Goal: Task Accomplishment & Management: Manage account settings

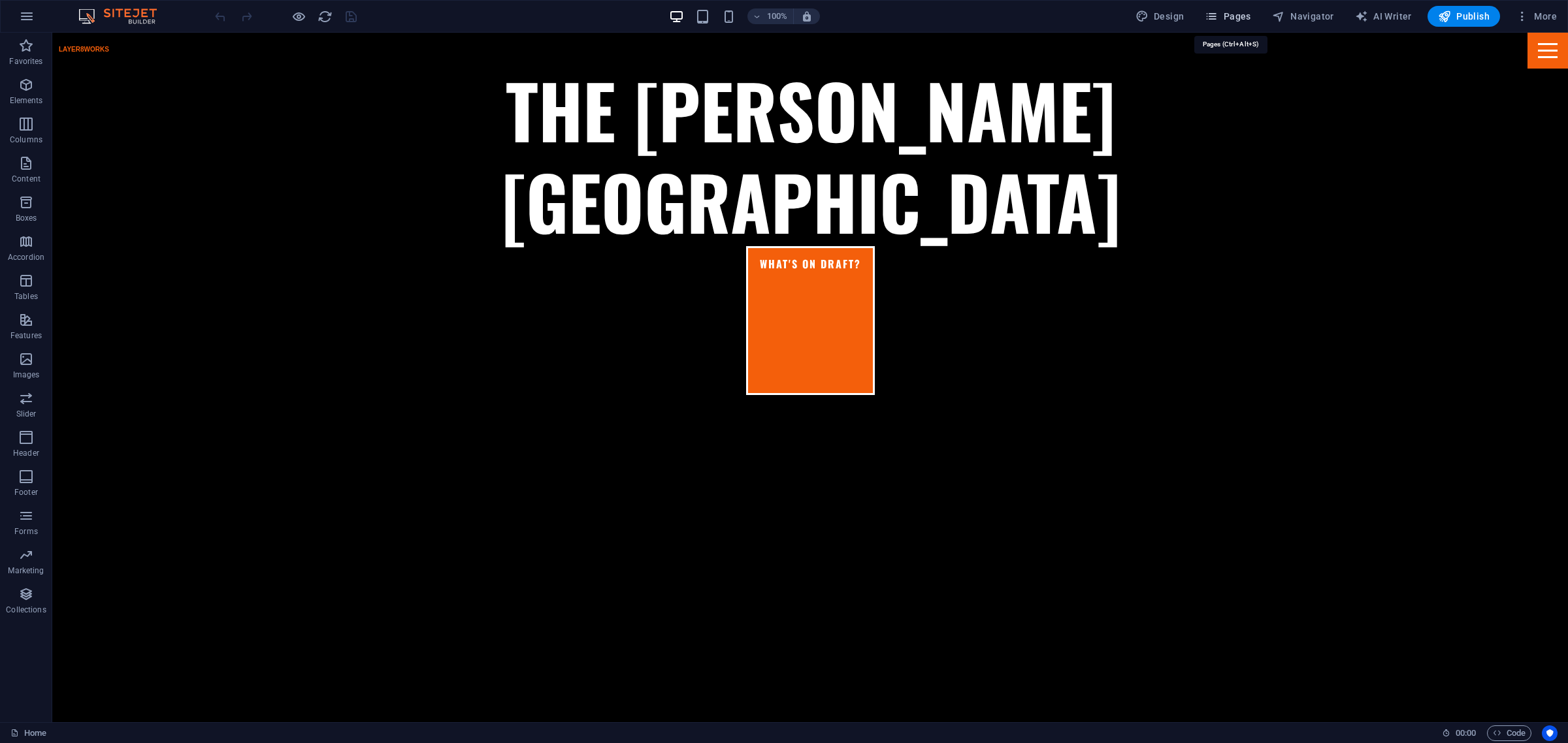
click at [1239, 21] on span "Pages" at bounding box center [1228, 16] width 46 height 13
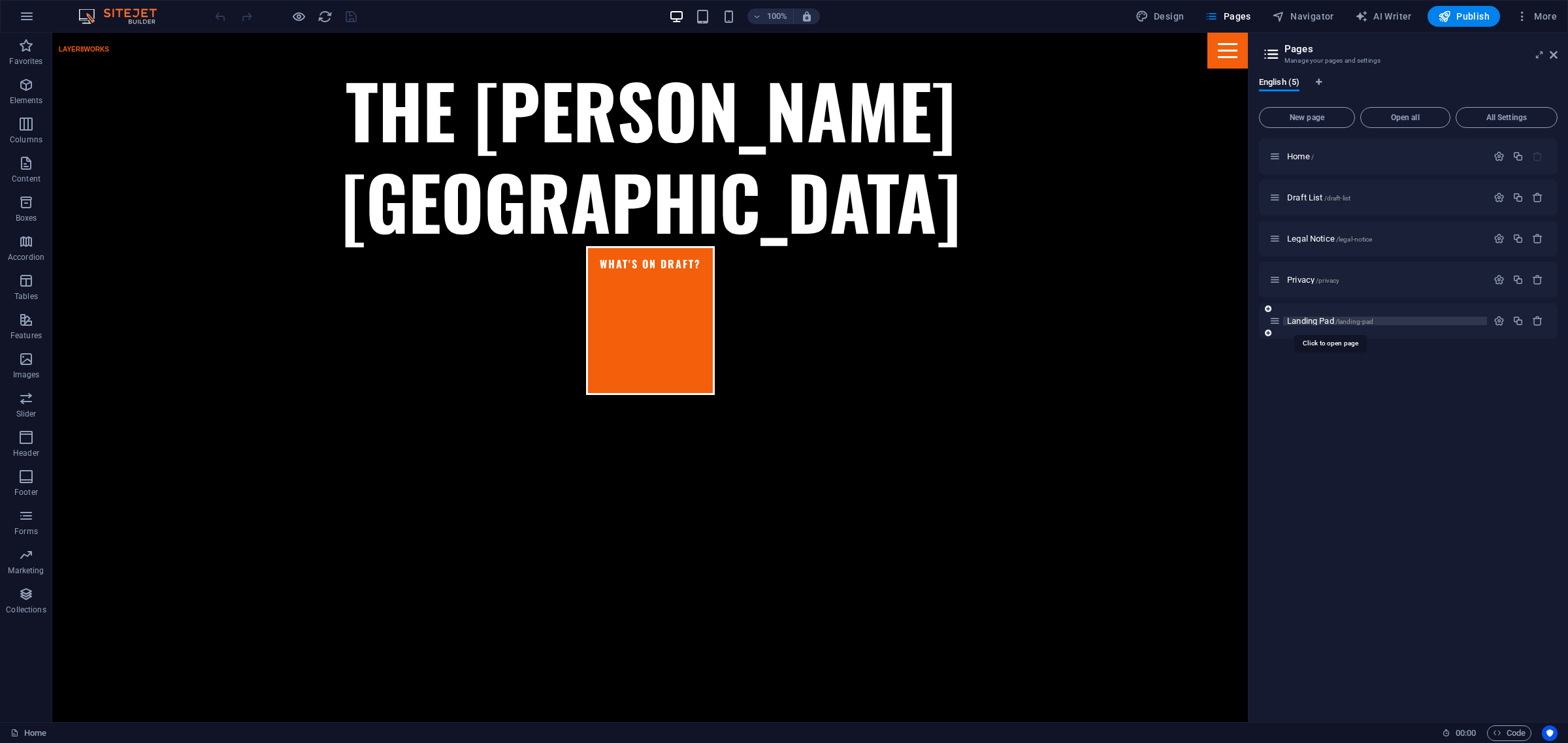
click at [1308, 318] on span "Landing Pad /landing-pad" at bounding box center [1330, 321] width 86 height 10
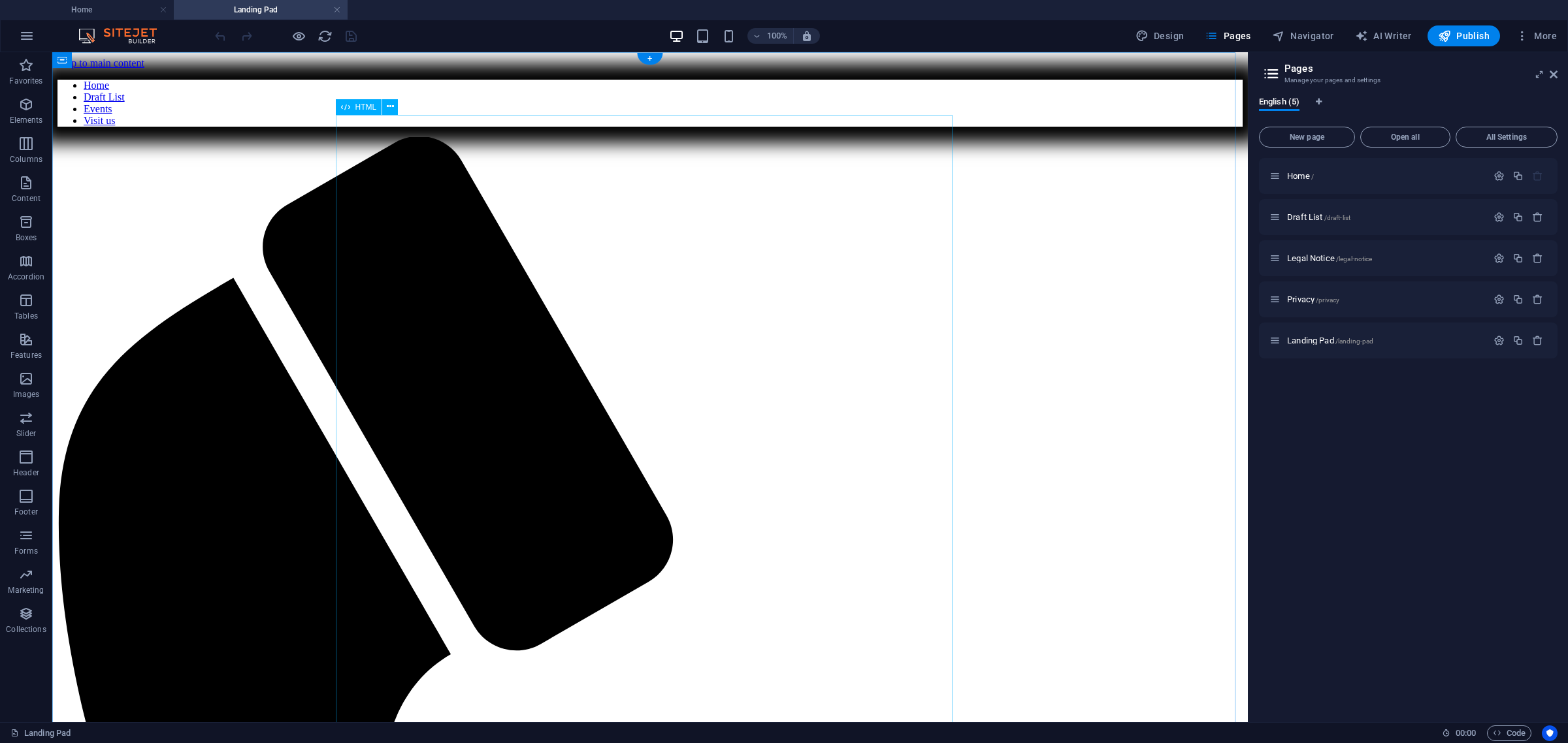
scroll to position [114, 0]
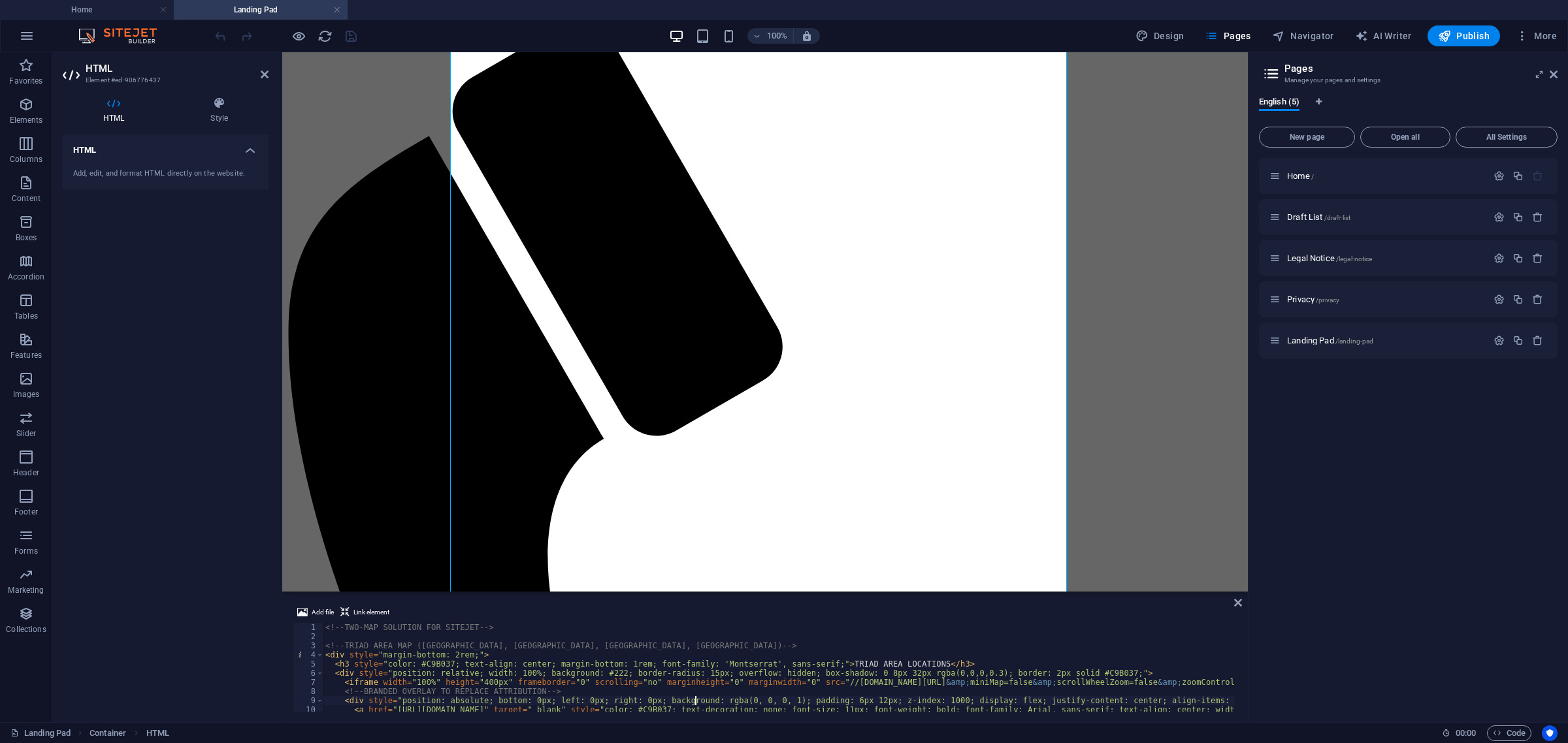
type textarea "</style>"
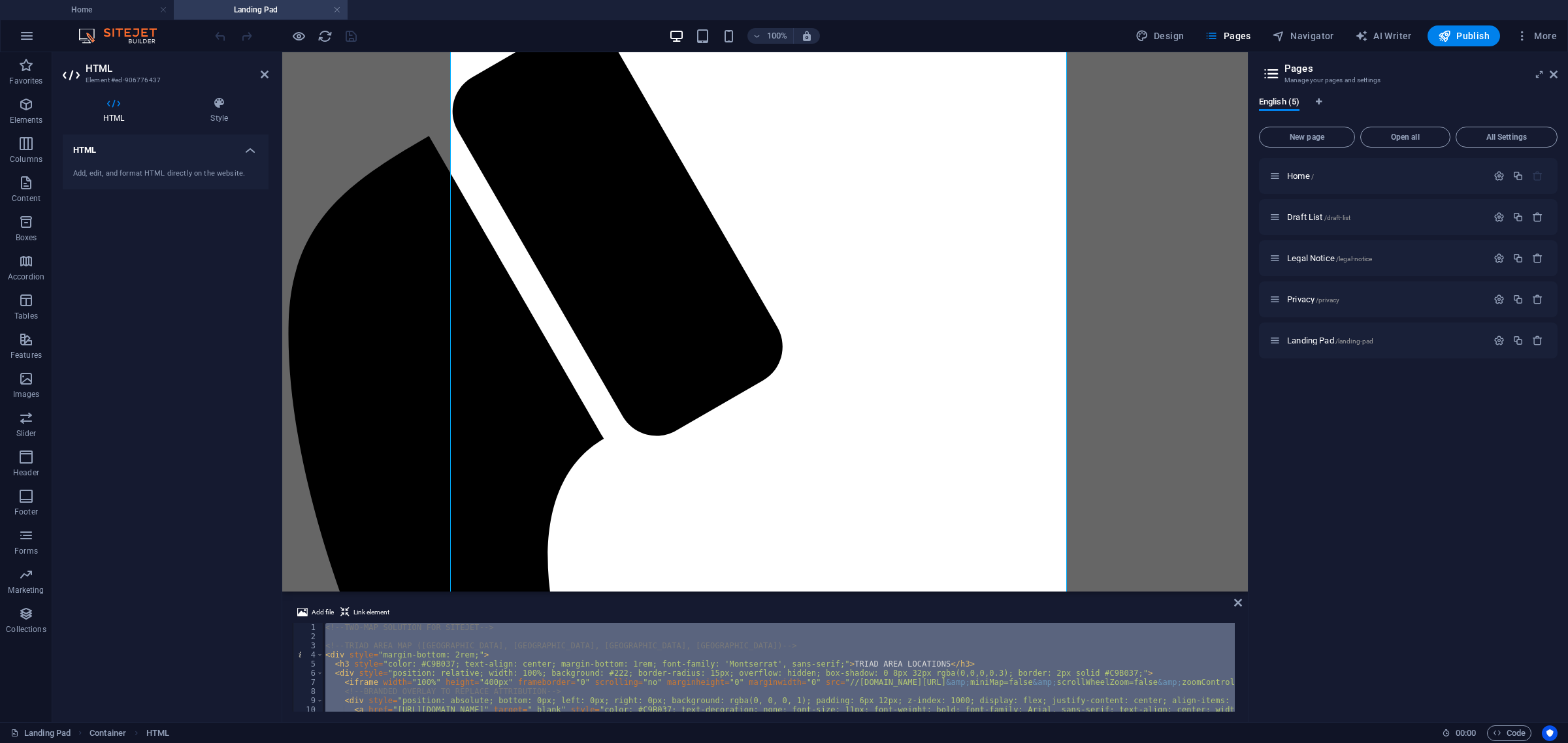
paste textarea
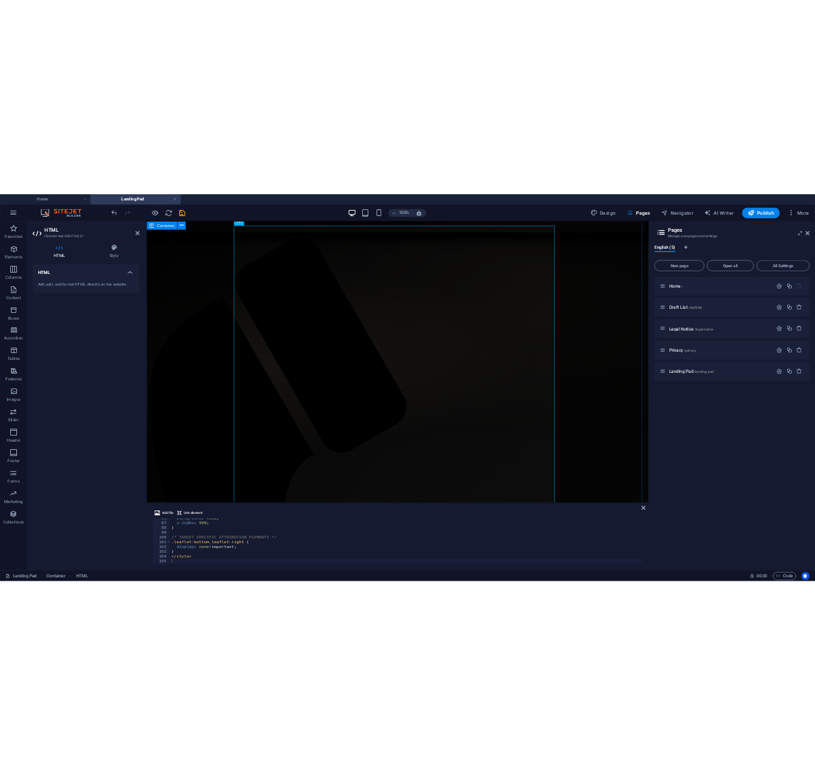
scroll to position [55, 0]
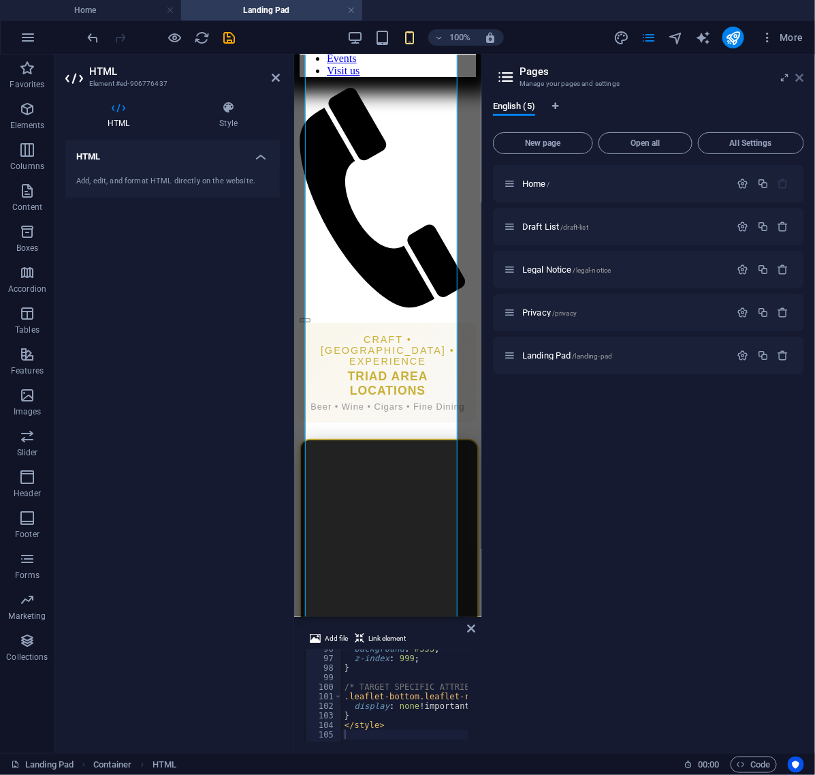
click at [802, 76] on icon at bounding box center [800, 77] width 8 height 11
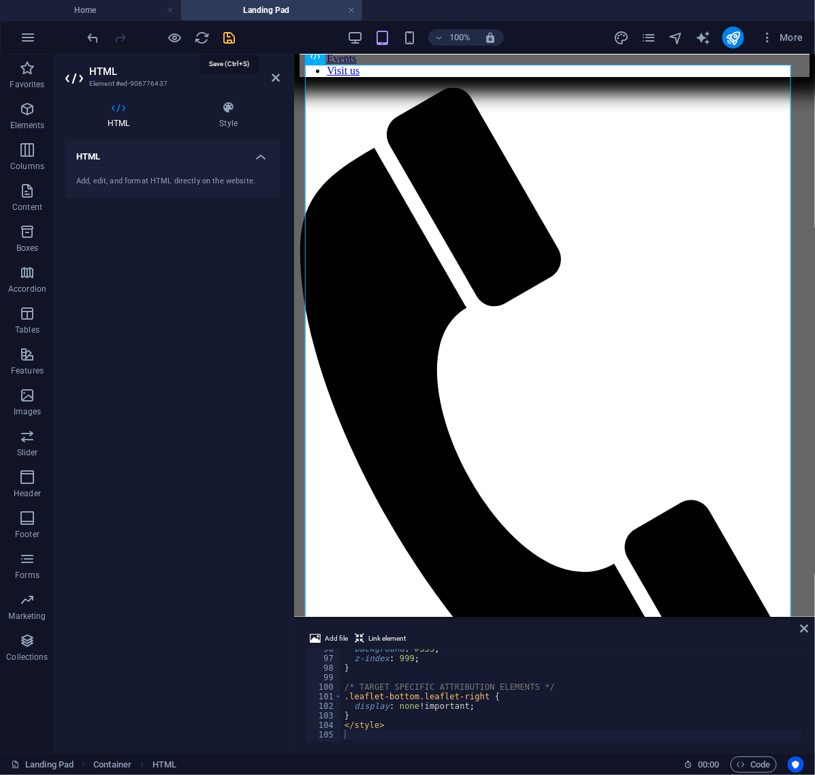
click at [229, 35] on icon "save" at bounding box center [230, 38] width 16 height 16
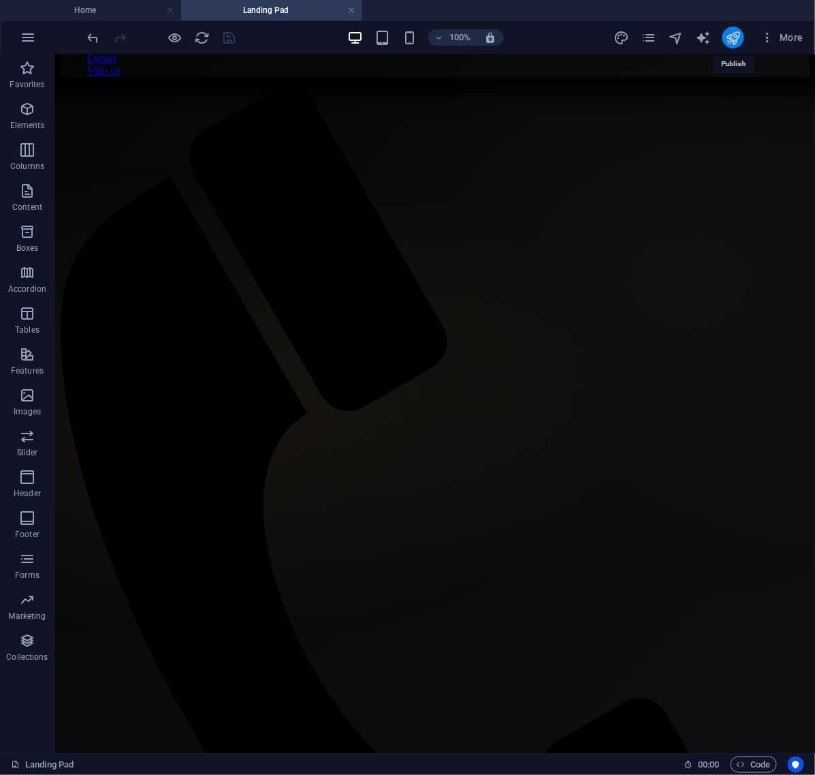
click at [732, 33] on icon "publish" at bounding box center [734, 38] width 16 height 16
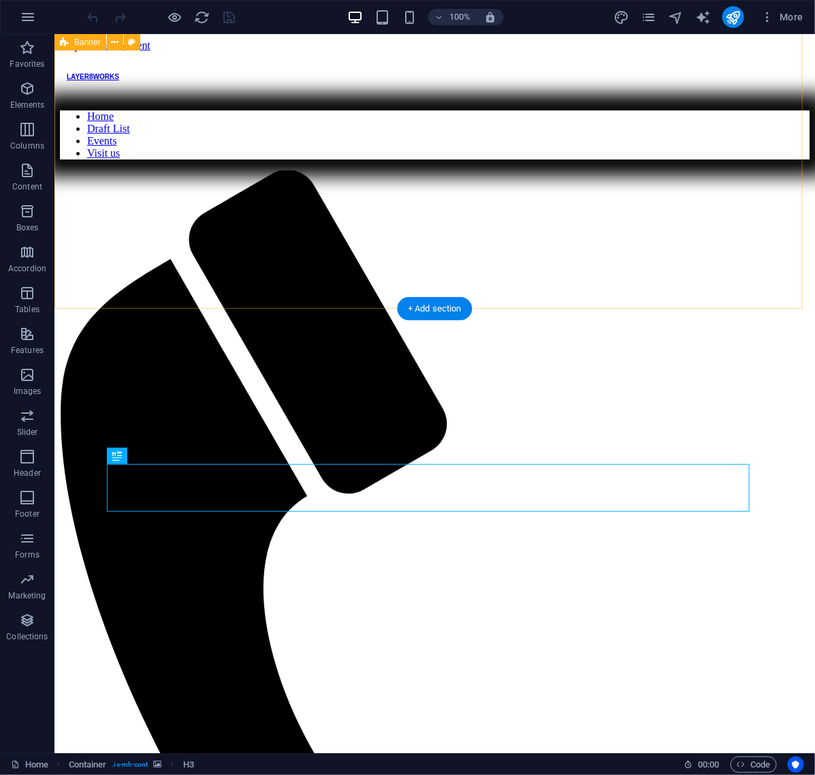
scroll to position [476, 0]
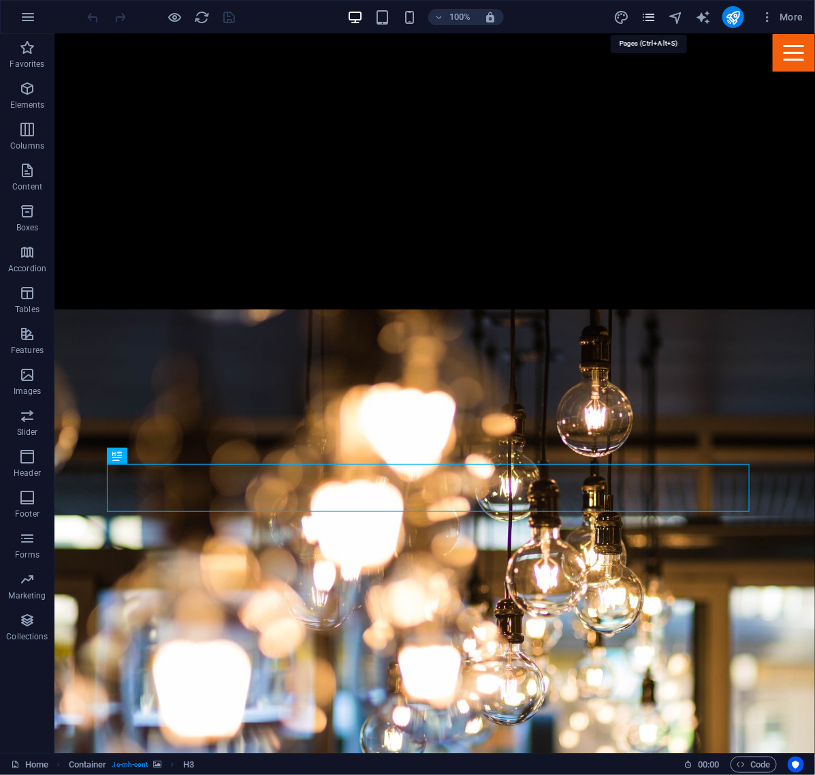
click at [652, 18] on icon "pages" at bounding box center [649, 18] width 16 height 16
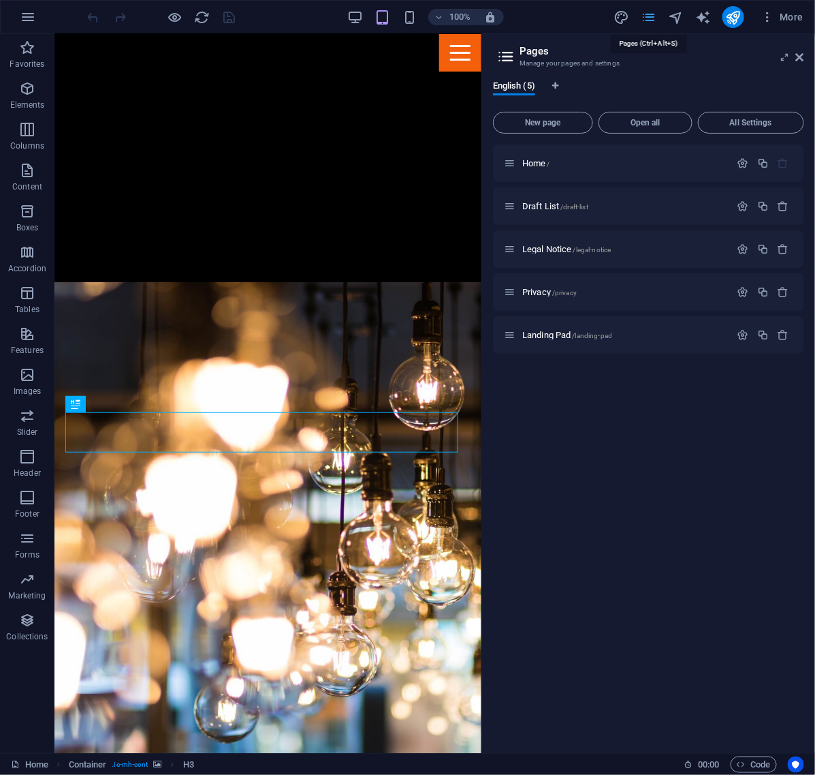
scroll to position [499, 0]
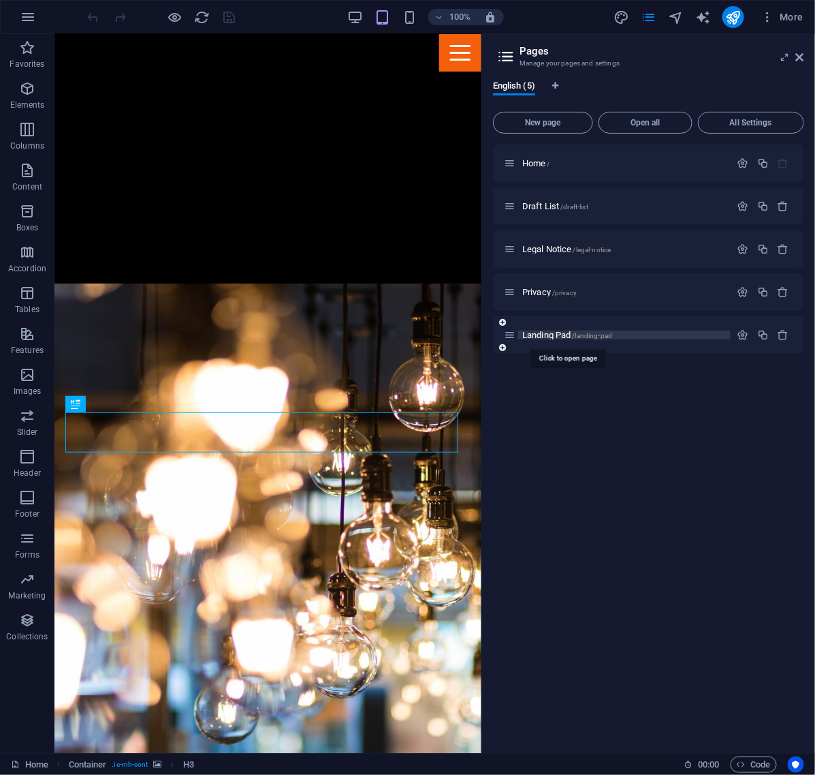
click at [550, 336] on span "Landing Pad /landing-pad" at bounding box center [568, 335] width 90 height 10
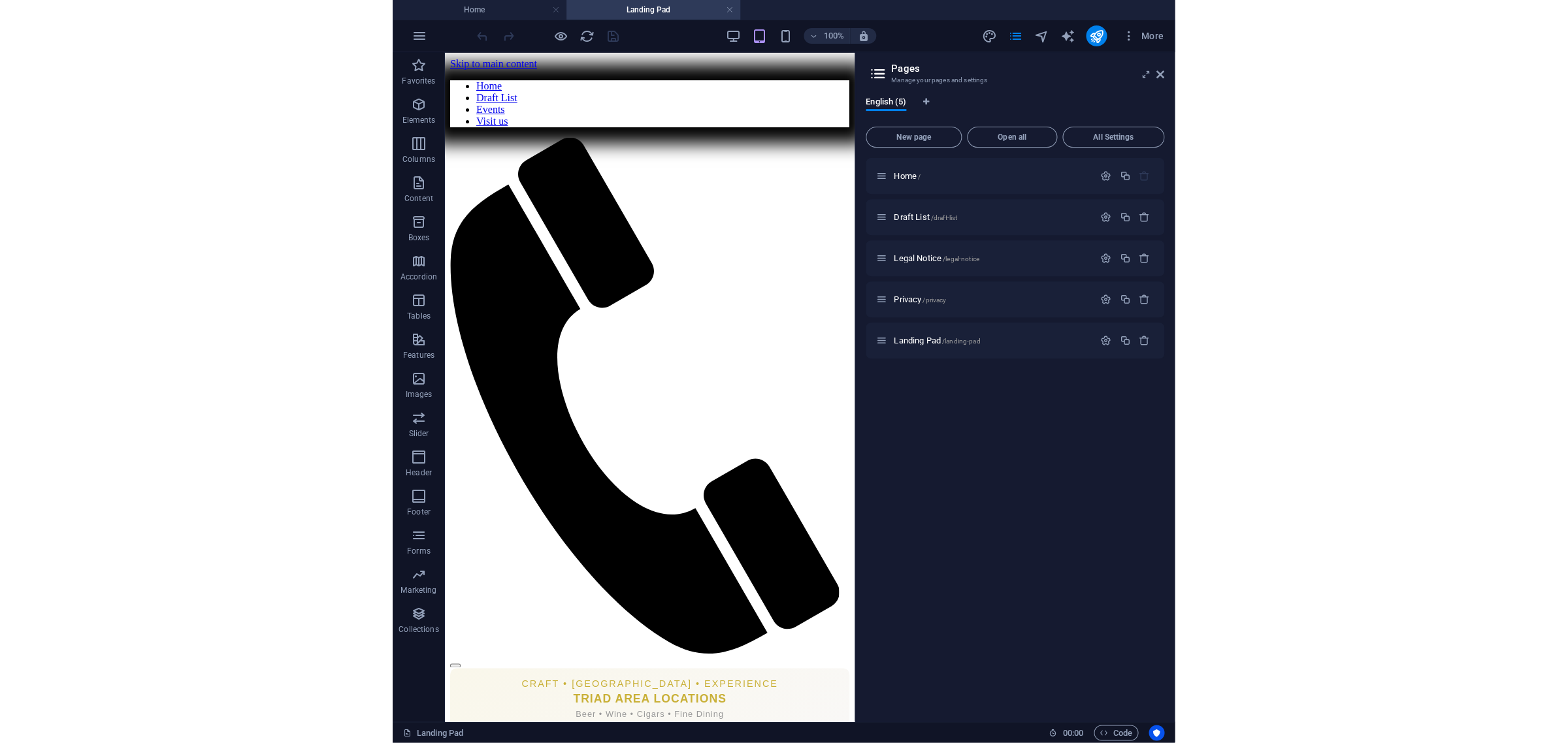
scroll to position [0, 0]
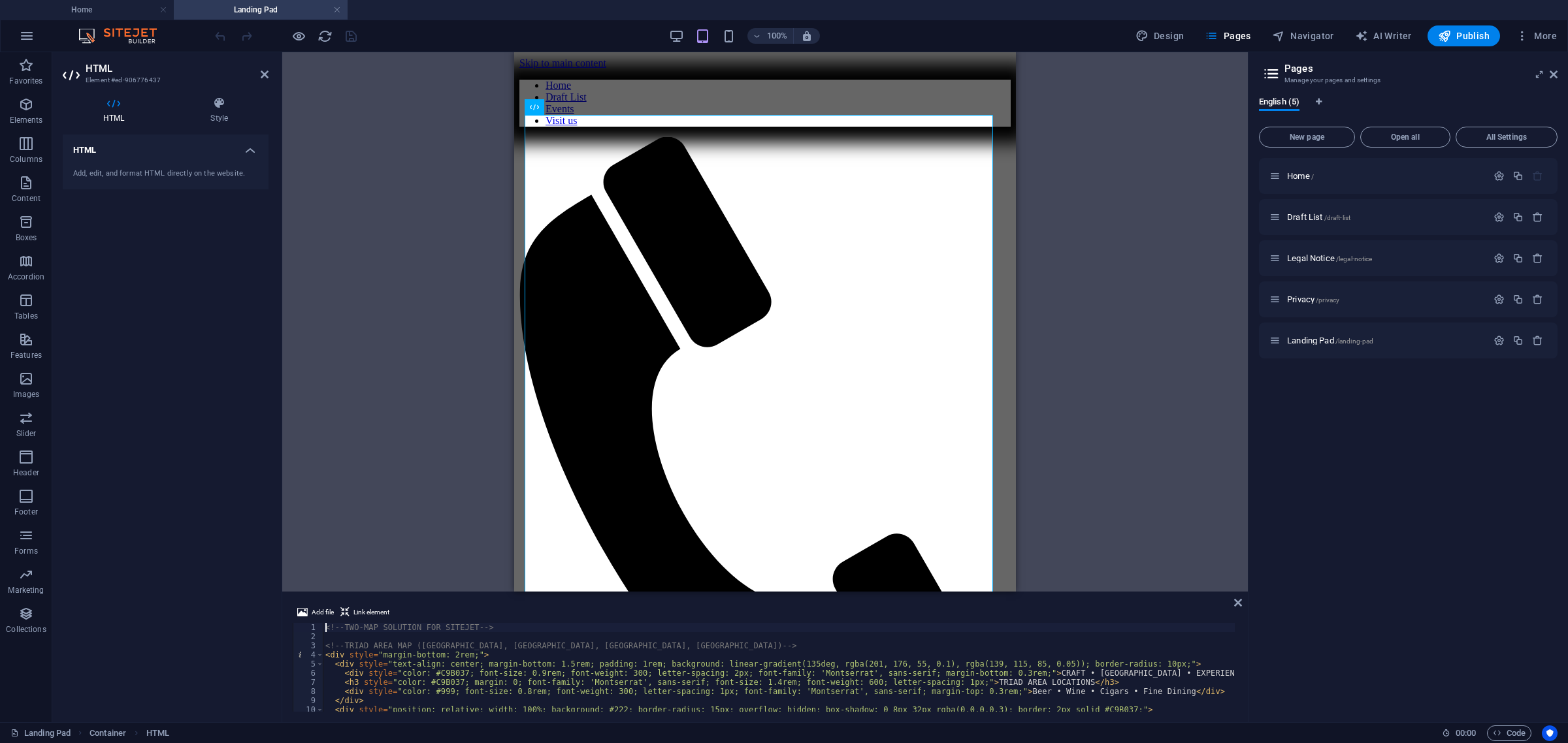
type textarea "</style>"
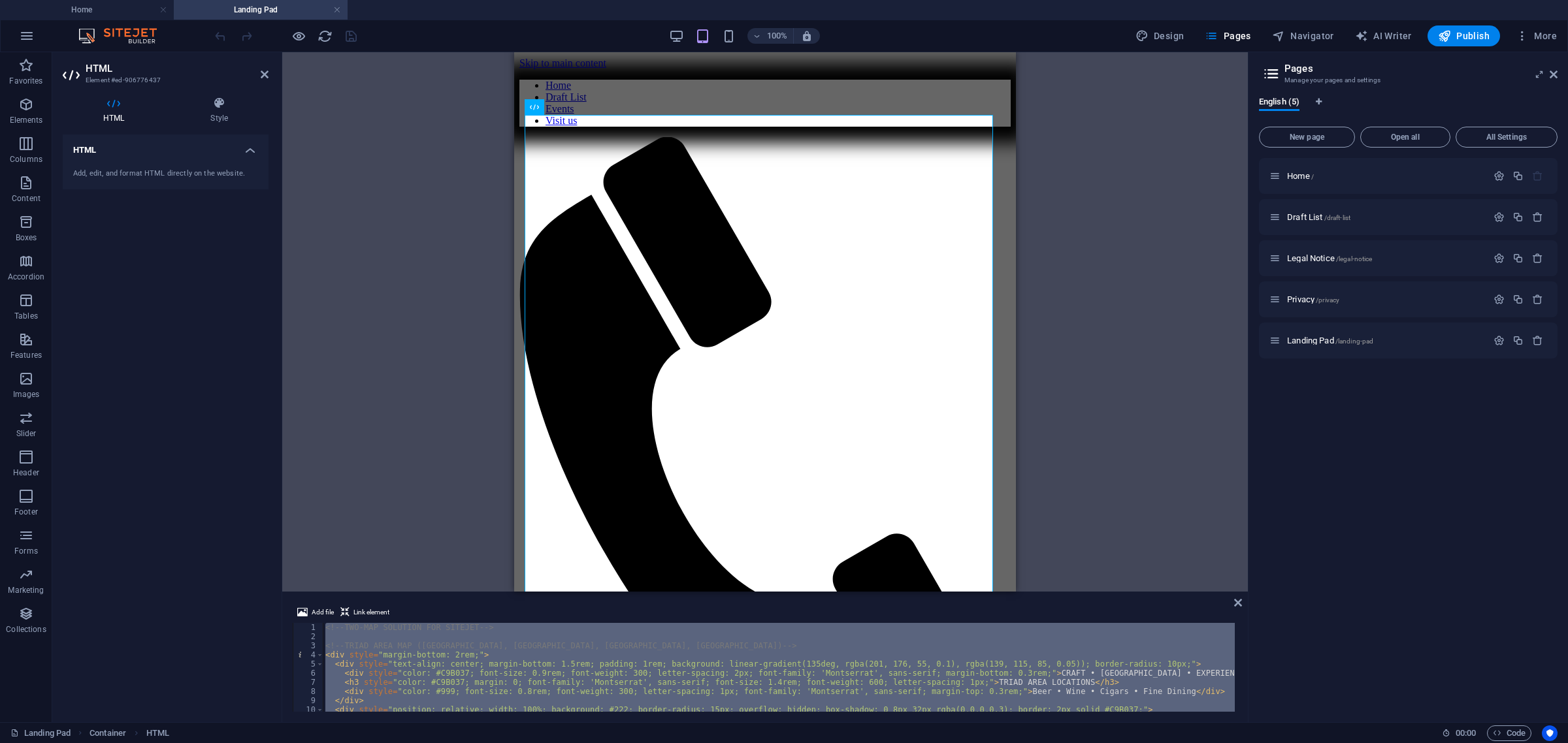
scroll to position [873, 0]
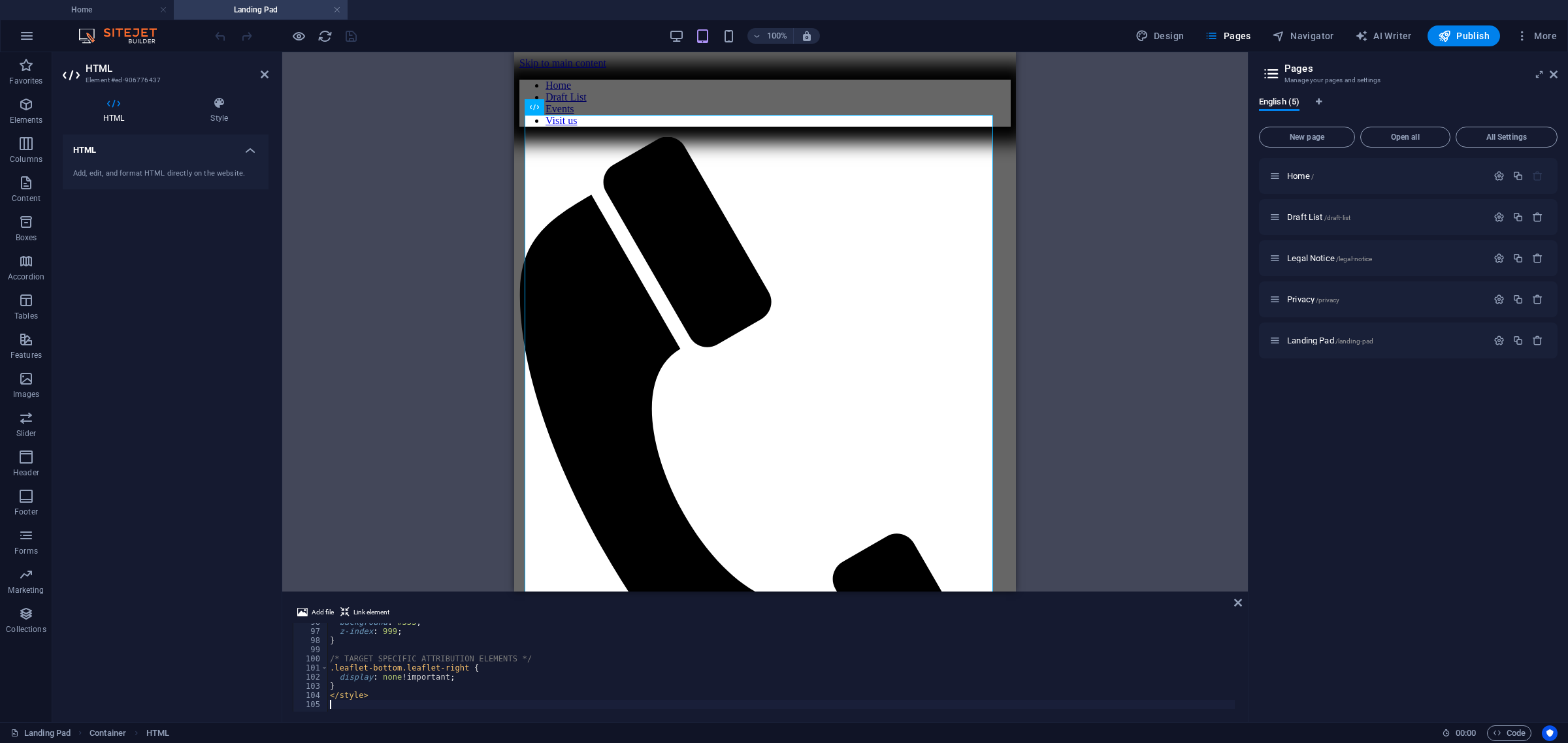
click at [782, 213] on div "Drag here to replace the existing content. Press “Ctrl” if you want to create a…" at bounding box center [764, 322] width 966 height 540
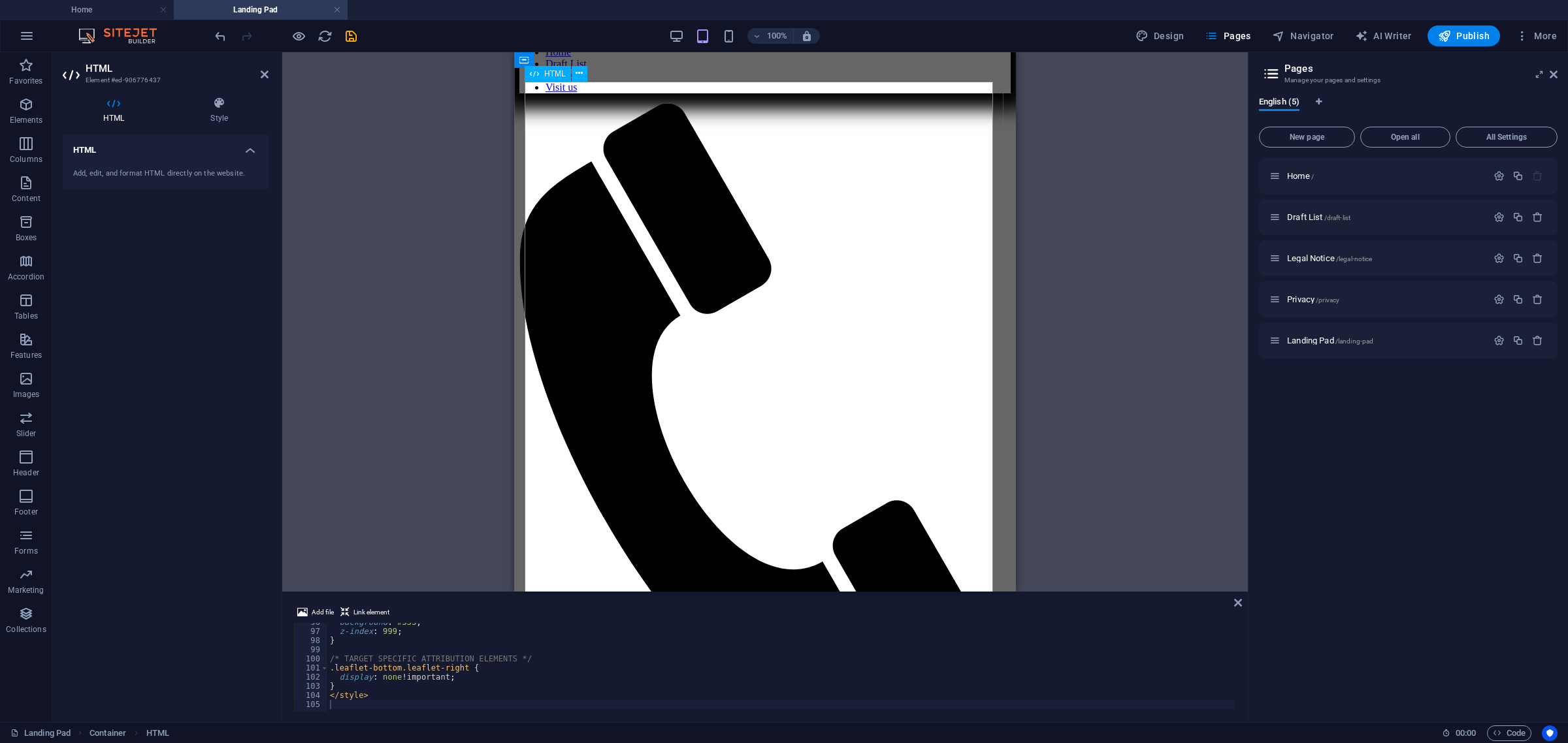
scroll to position [0, 0]
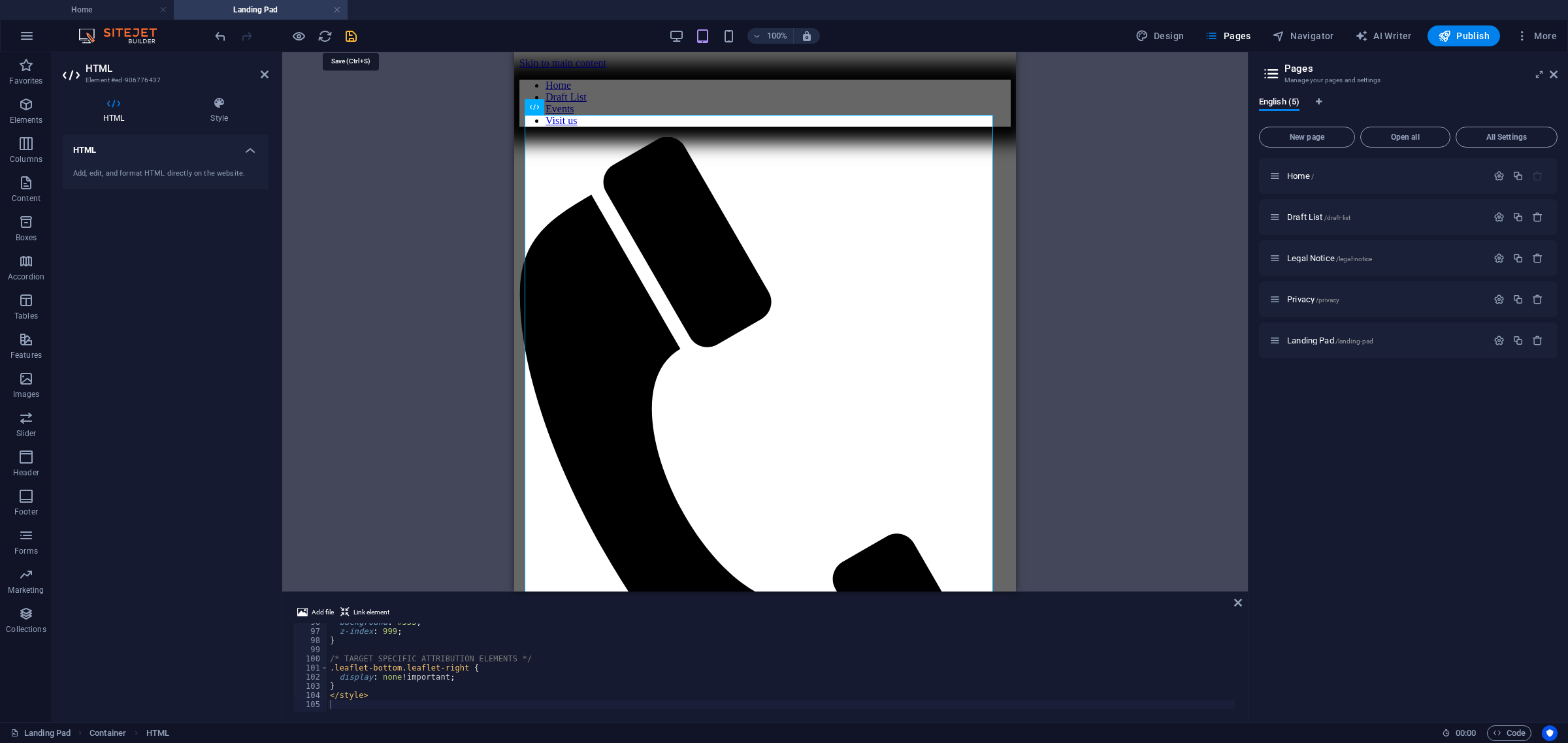
click at [357, 35] on icon "save" at bounding box center [351, 36] width 15 height 15
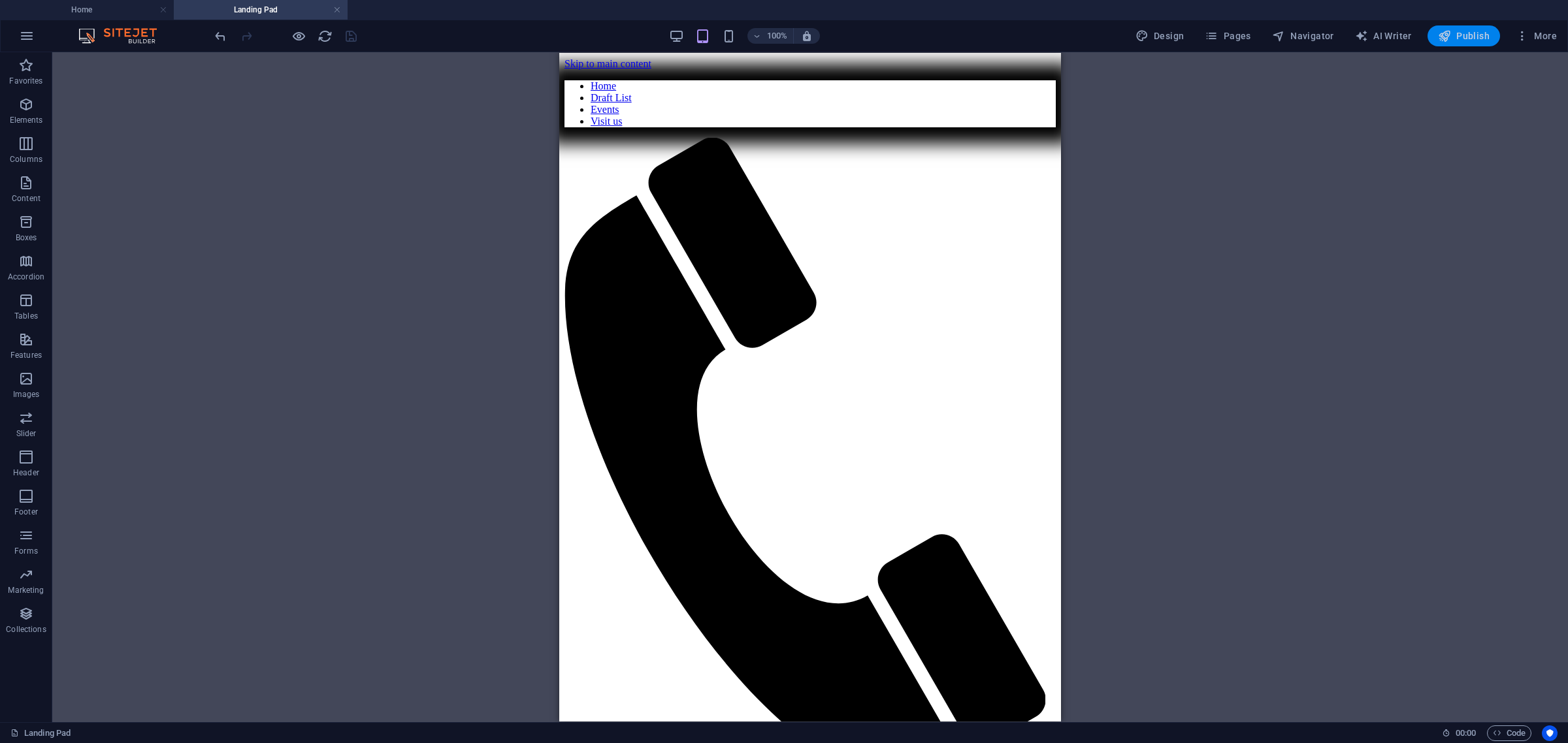
click at [782, 34] on span "Publish" at bounding box center [1463, 36] width 52 height 13
